Goal: Use online tool/utility: Utilize a website feature to perform a specific function

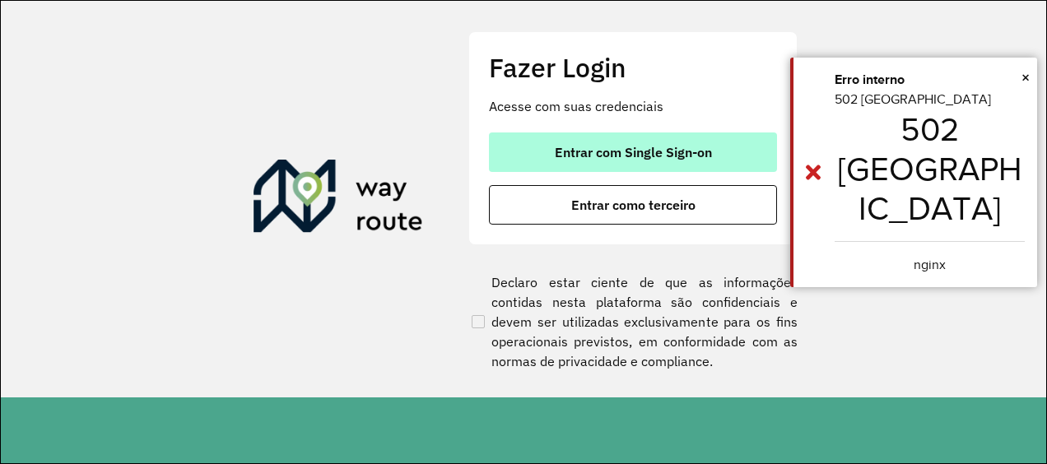
click at [605, 146] on span "Entrar com Single Sign-on" at bounding box center [633, 152] width 157 height 13
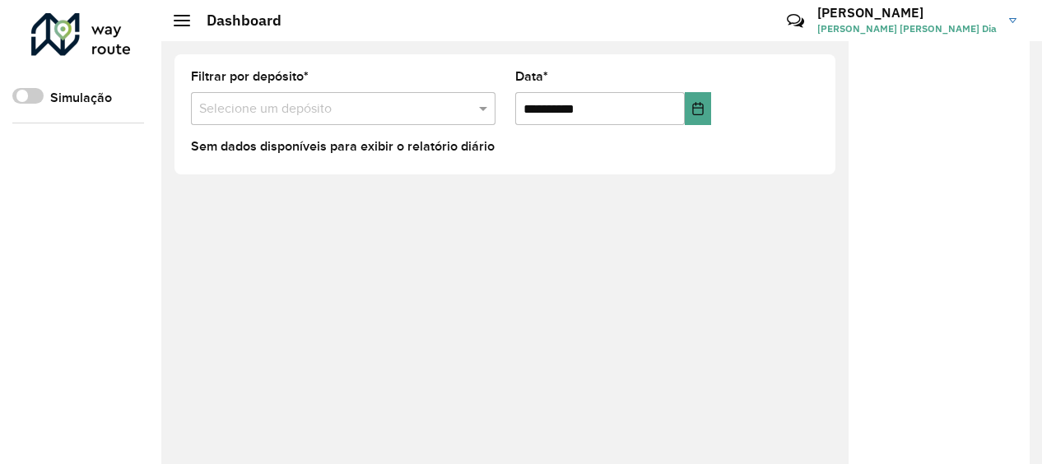
click at [35, 106] on div "Simulação" at bounding box center [78, 105] width 132 height 35
click at [34, 100] on span at bounding box center [27, 96] width 31 height 16
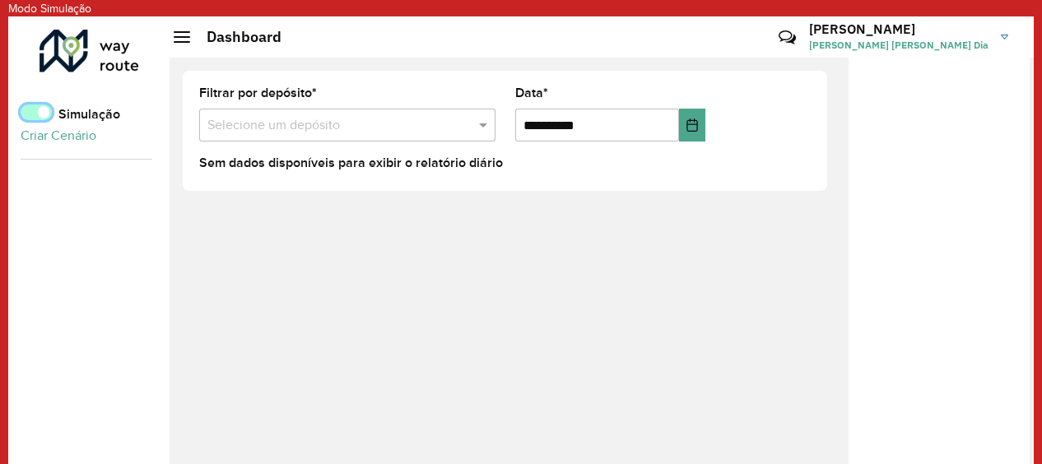
scroll to position [9, 5]
click at [35, 107] on span at bounding box center [36, 113] width 31 height 16
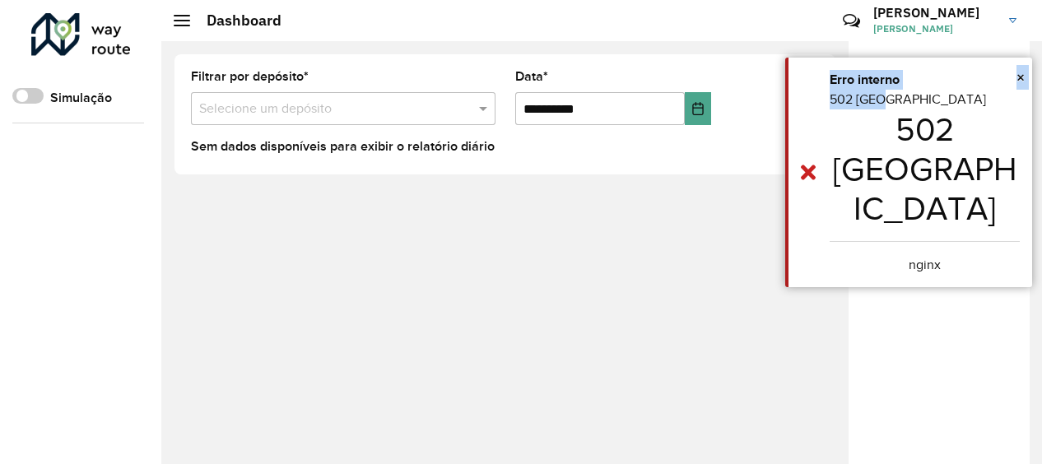
drag, startPoint x: 880, startPoint y: 95, endPoint x: 762, endPoint y: 186, distance: 149.1
click at [762, 186] on body "**********" at bounding box center [521, 232] width 1042 height 464
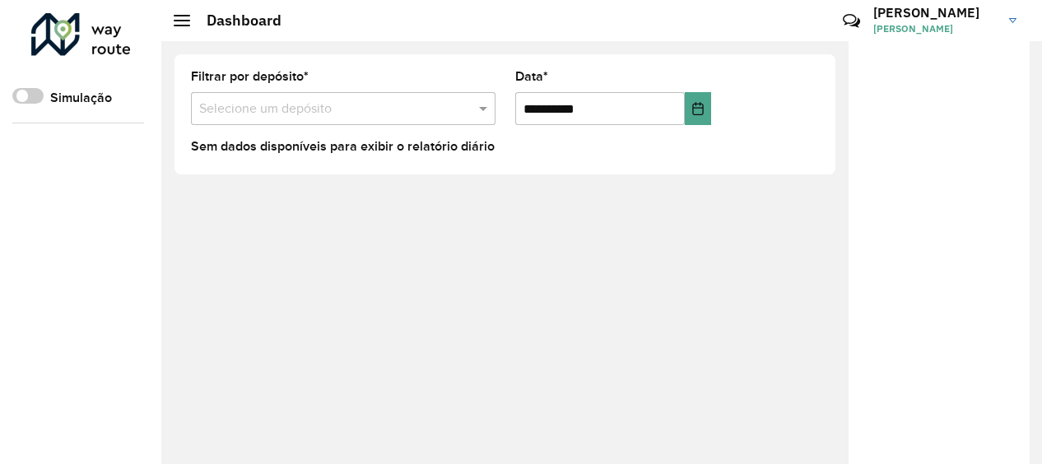
drag, startPoint x: 762, startPoint y: 186, endPoint x: 860, endPoint y: 183, distance: 97.2
click at [860, 183] on h1 "502 [GEOGRAPHIC_DATA]" at bounding box center [925, 169] width 190 height 119
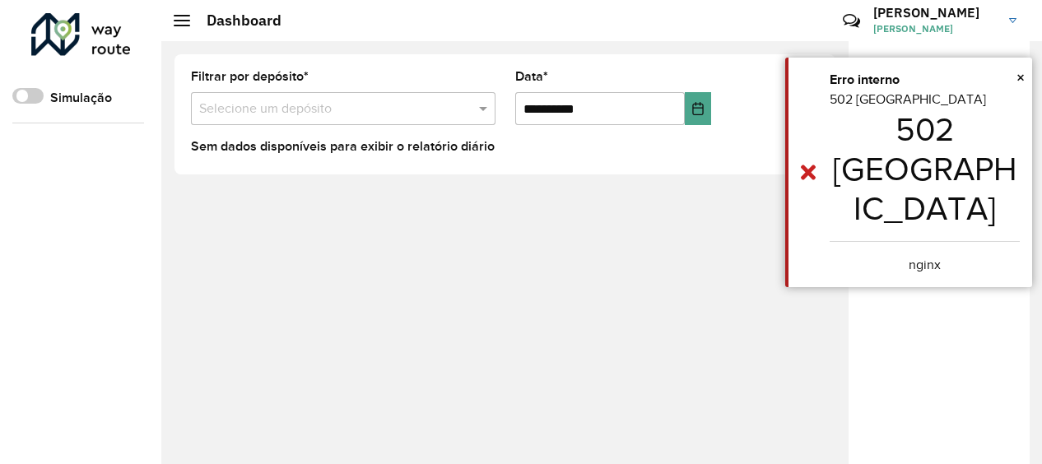
click at [1013, 25] on link "[PERSON_NAME]" at bounding box center [952, 20] width 156 height 43
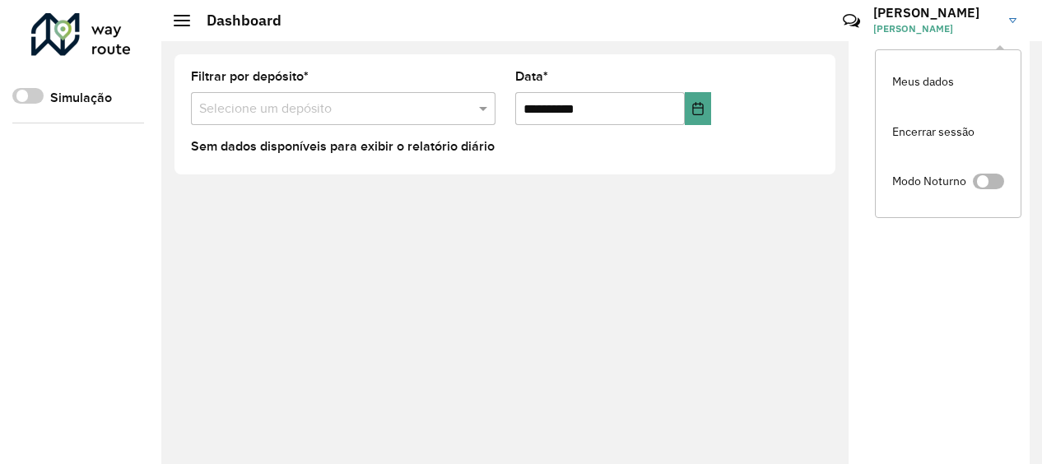
click at [989, 184] on span at bounding box center [988, 182] width 31 height 16
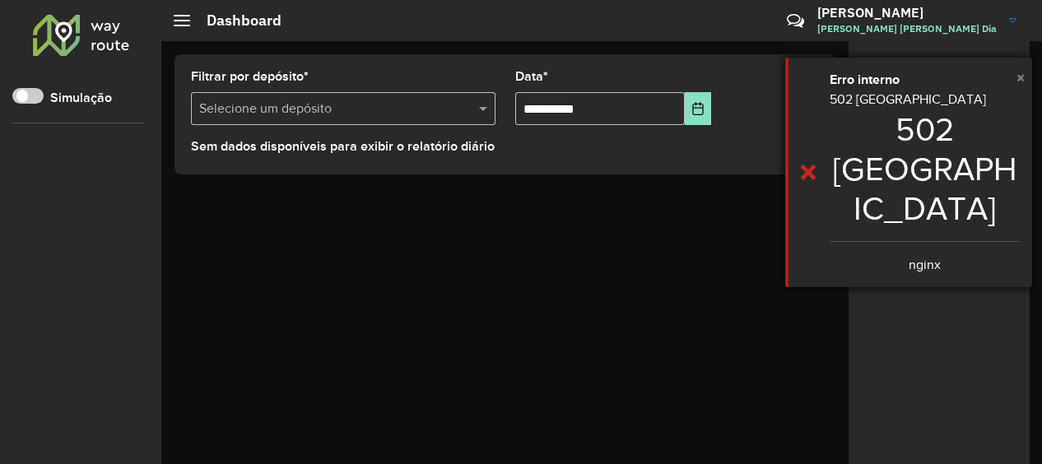
click at [1022, 79] on span "×" at bounding box center [1021, 77] width 8 height 18
